Goal: Navigation & Orientation: Find specific page/section

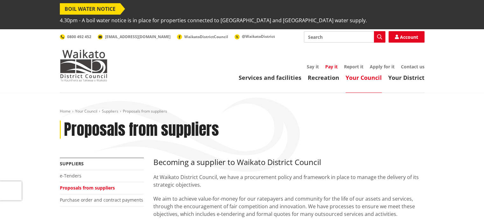
click at [331, 64] on link "Pay it" at bounding box center [331, 67] width 12 height 6
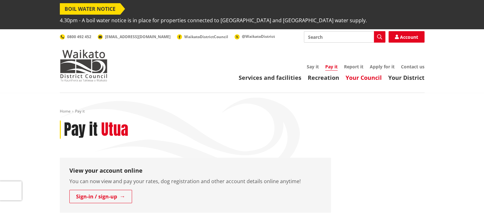
click at [361, 74] on link "Your Council" at bounding box center [363, 78] width 36 height 8
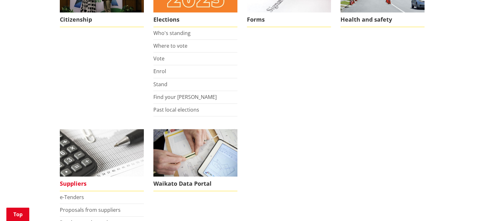
scroll to position [604, 0]
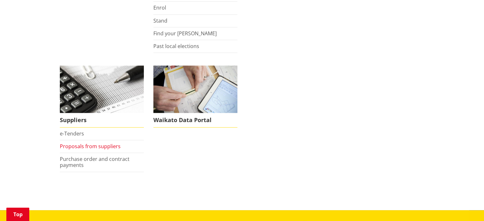
click at [86, 143] on link "Proposals from suppliers" at bounding box center [90, 146] width 61 height 7
